Goal: Information Seeking & Learning: Check status

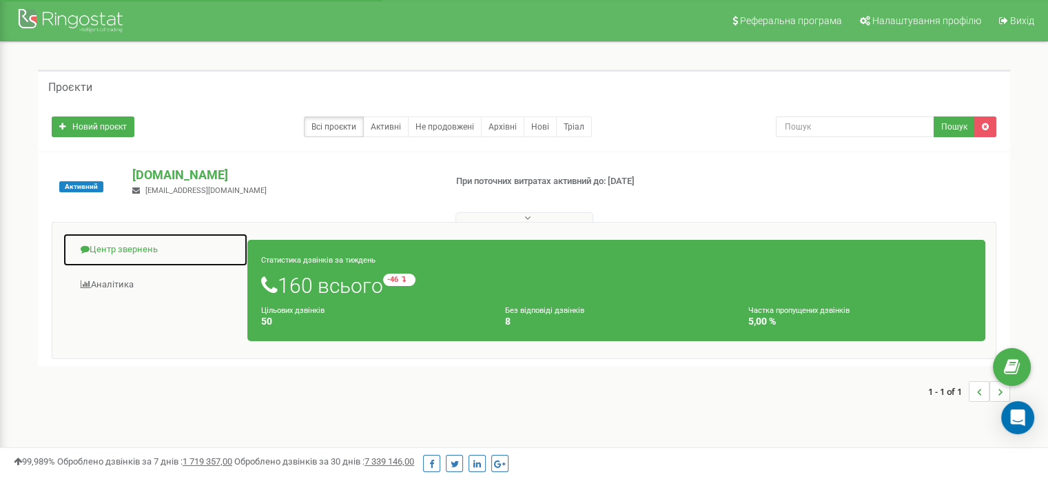
click at [132, 258] on link "Центр звернень" at bounding box center [155, 250] width 185 height 34
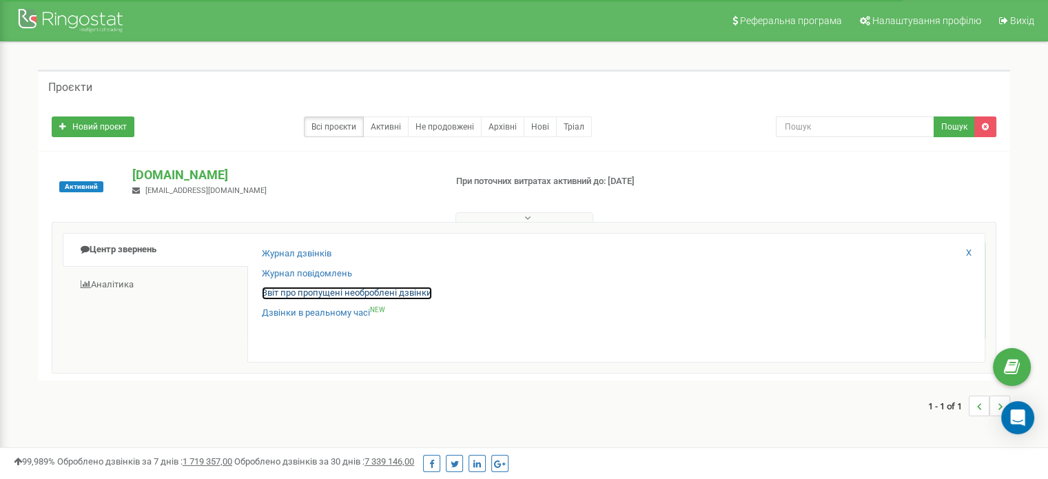
click at [323, 296] on link "Звіт про пропущені необроблені дзвінки" at bounding box center [347, 293] width 170 height 13
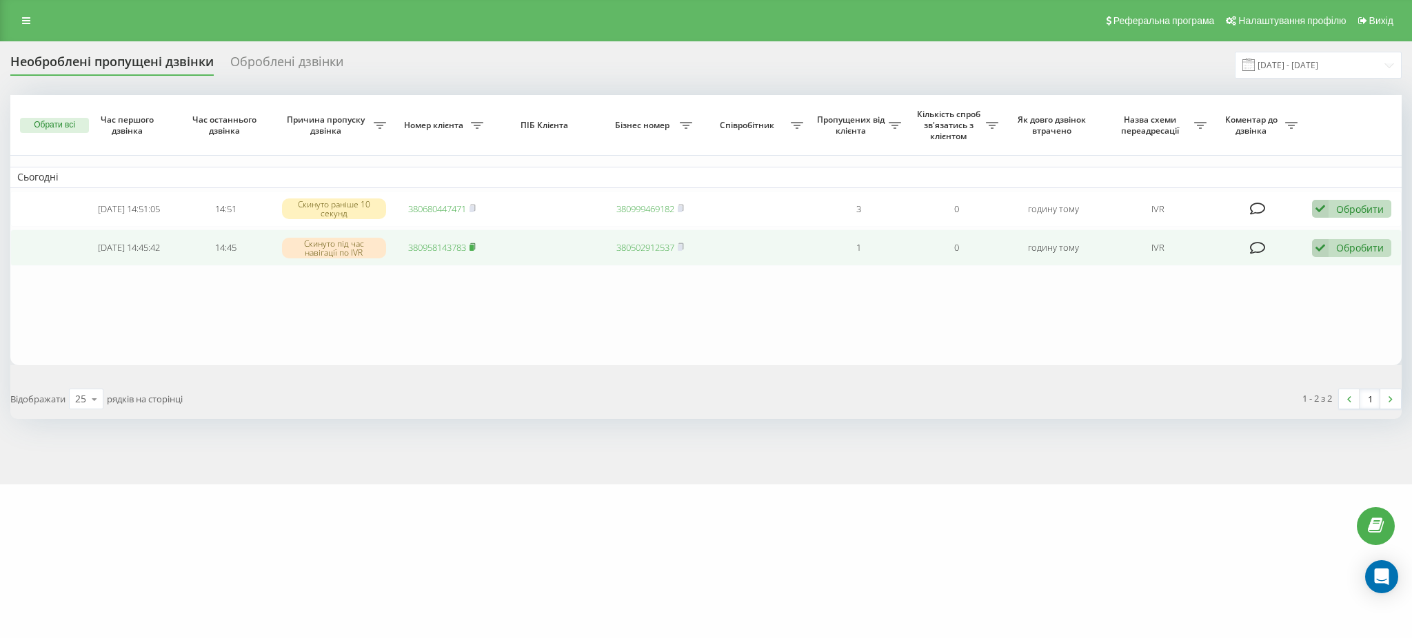
click at [473, 249] on rect at bounding box center [471, 248] width 4 height 6
click at [431, 250] on link "380958143783" at bounding box center [437, 247] width 58 height 12
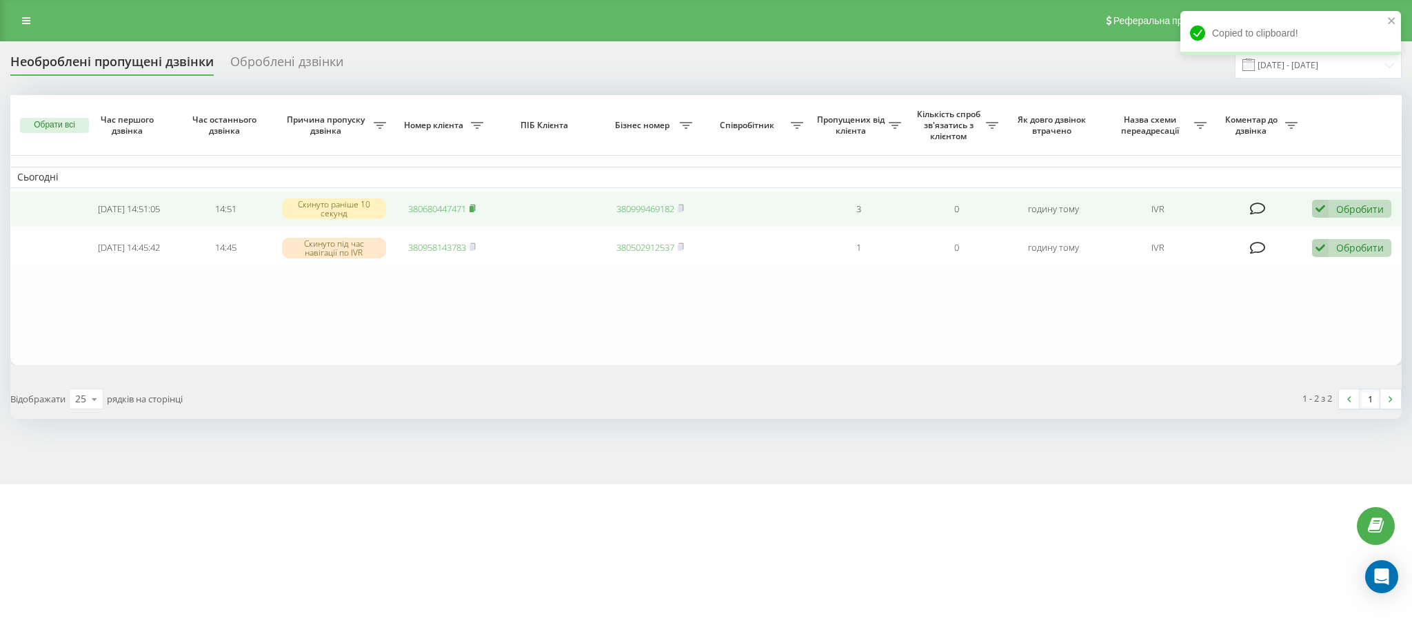
click at [473, 207] on rect at bounding box center [471, 209] width 4 height 6
click at [408, 209] on link "380680447471" at bounding box center [437, 209] width 58 height 12
